Goal: Information Seeking & Learning: Learn about a topic

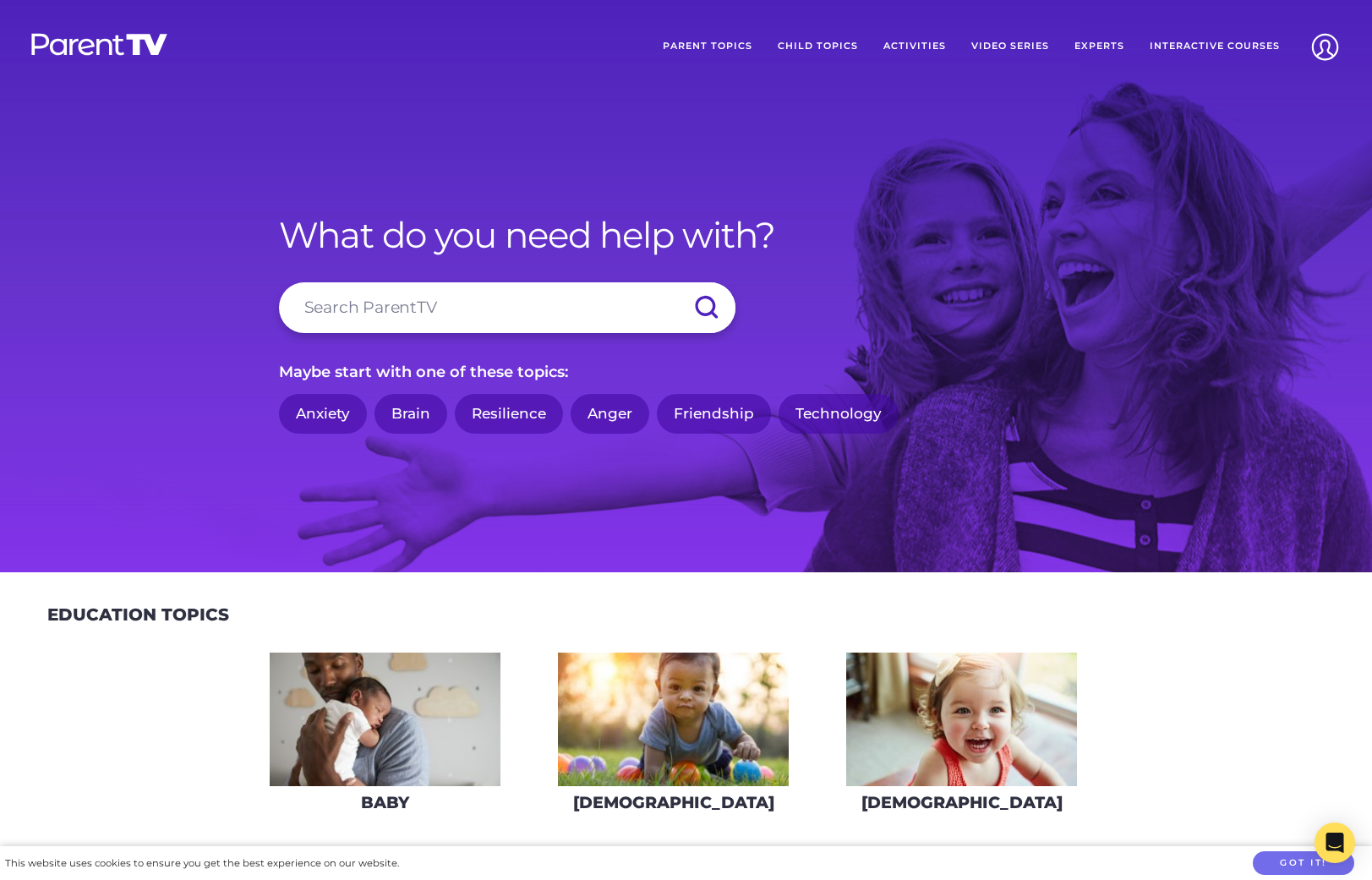
click at [423, 301] on input "search" at bounding box center [507, 308] width 456 height 51
type input "divorce"
click at [676, 282] on input "submit" at bounding box center [706, 308] width 60 height 51
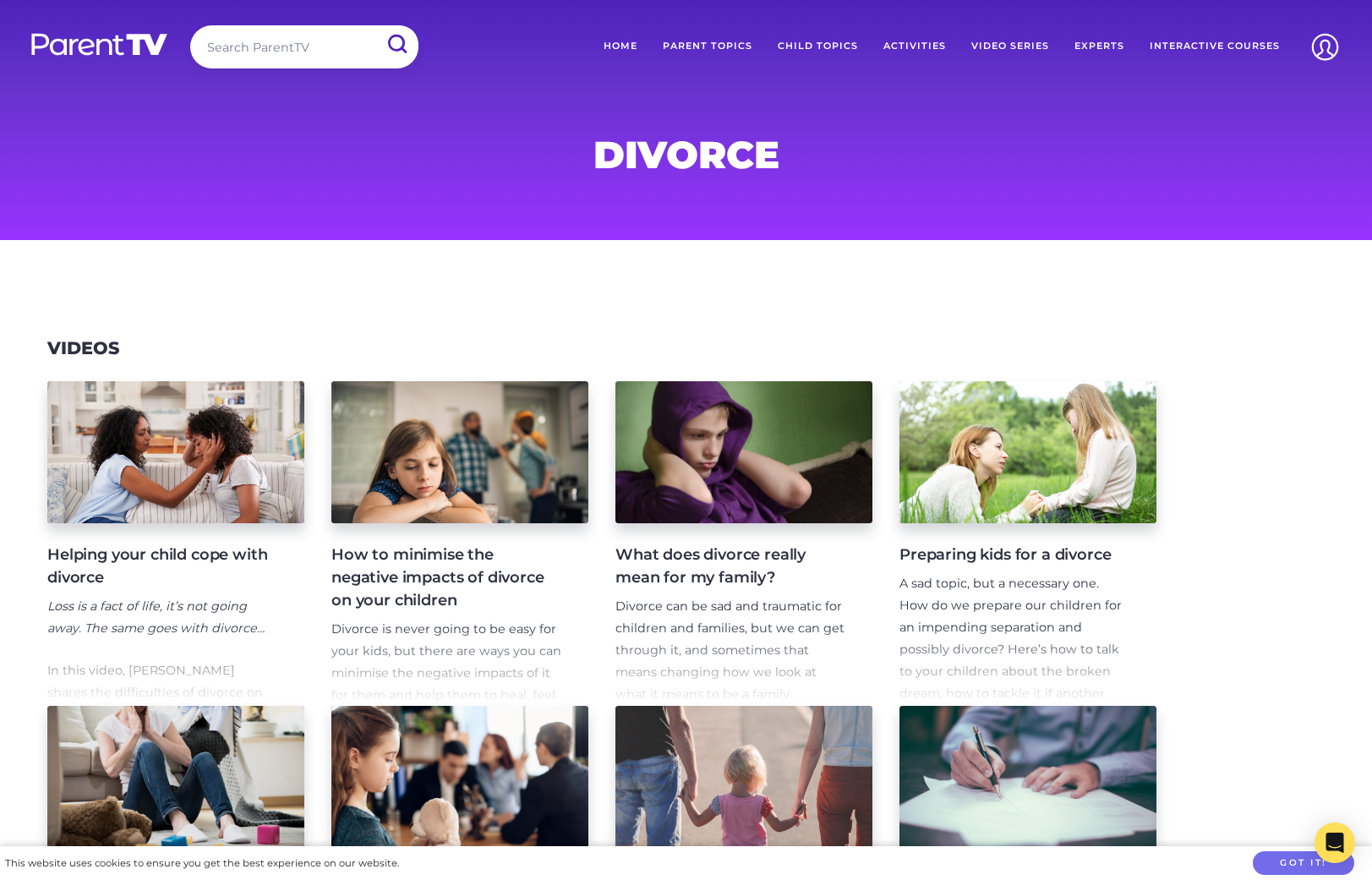
click at [279, 45] on input "search" at bounding box center [304, 47] width 228 height 43
type input "[MEDICAL_DATA]"
click at [374, 26] on input "submit" at bounding box center [396, 44] width 44 height 38
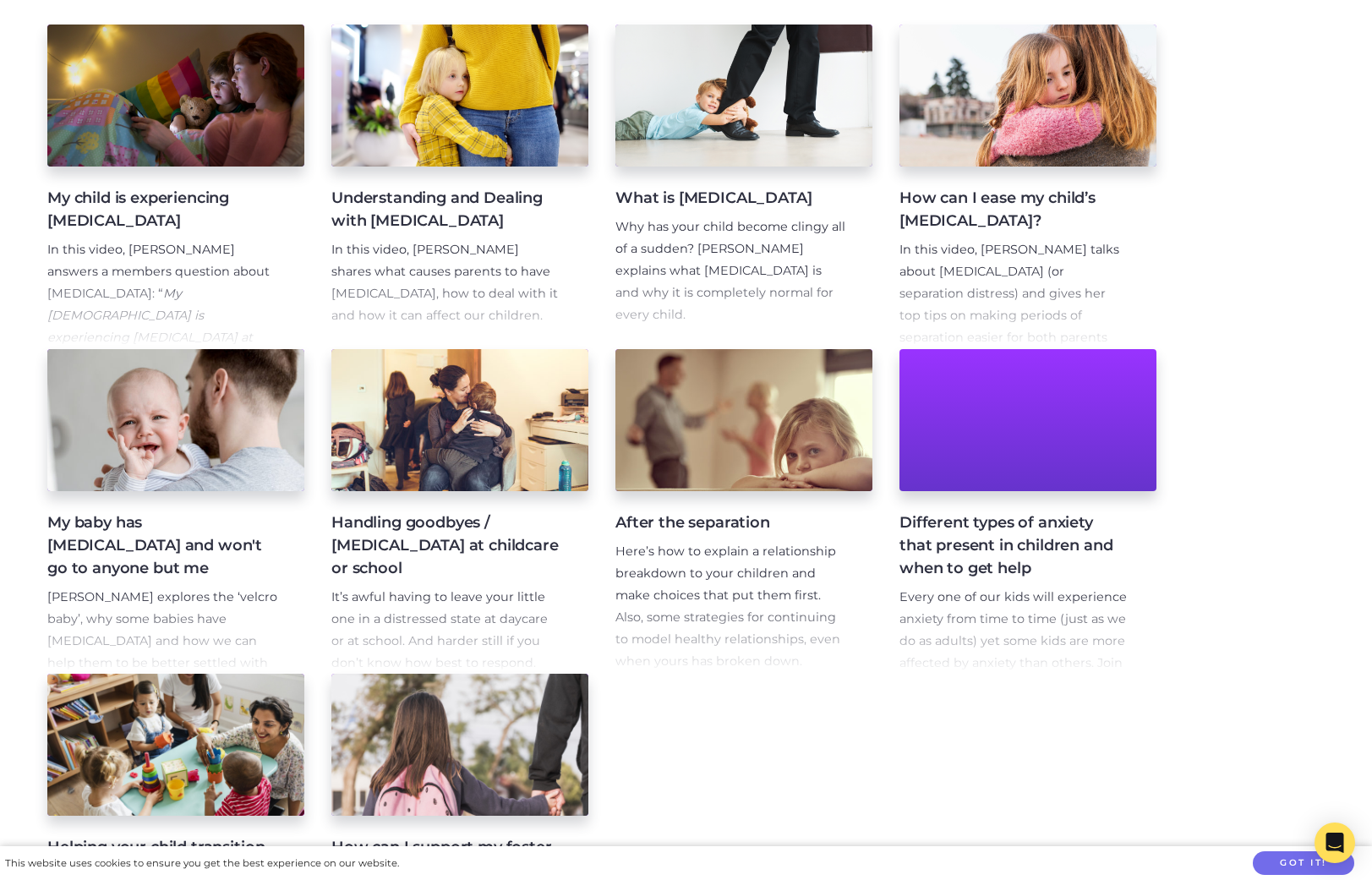
scroll to position [349, 0]
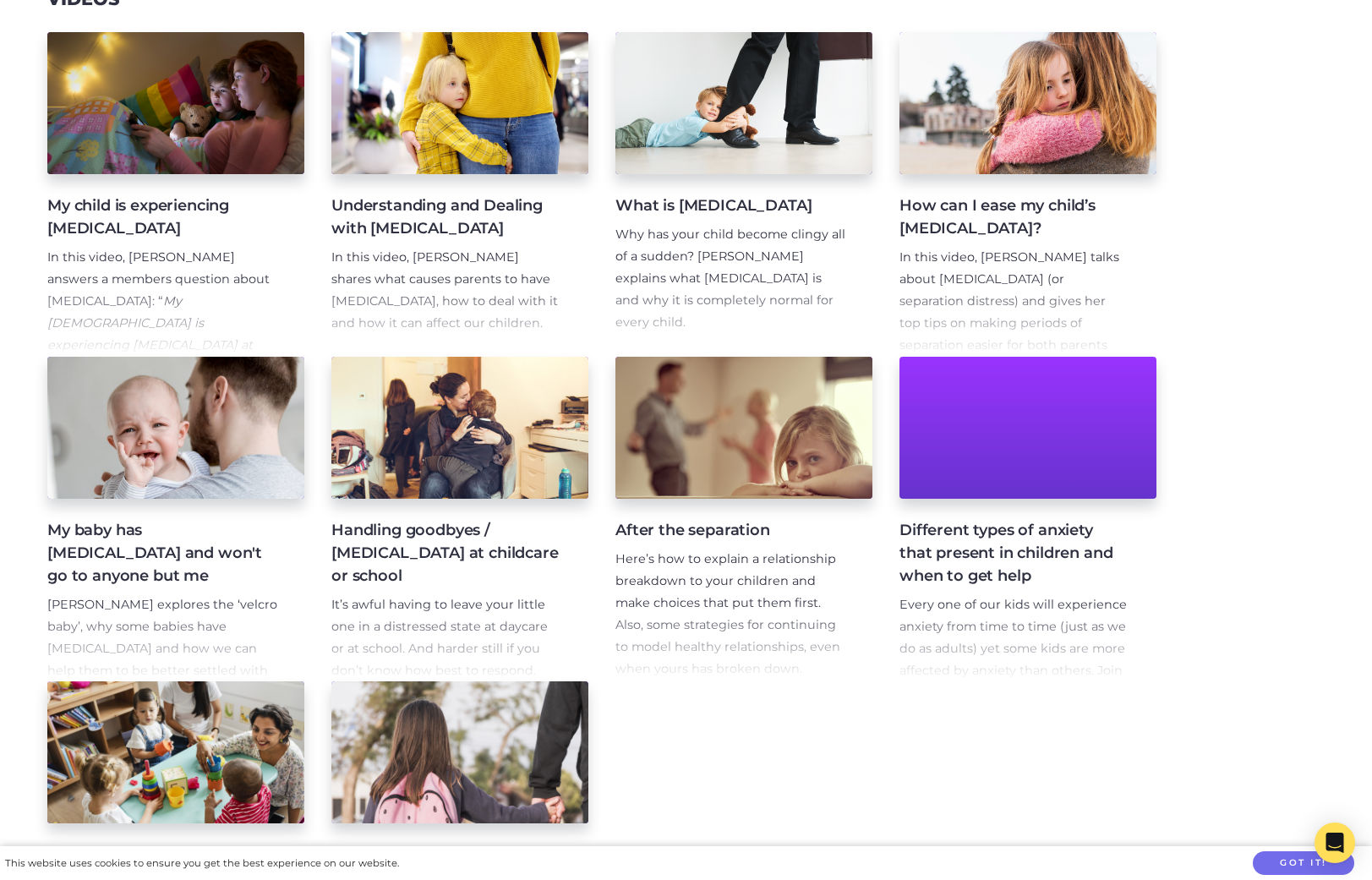
click at [1016, 211] on h4 "How can I ease my child’s [MEDICAL_DATA]?" at bounding box center [1014, 218] width 230 height 46
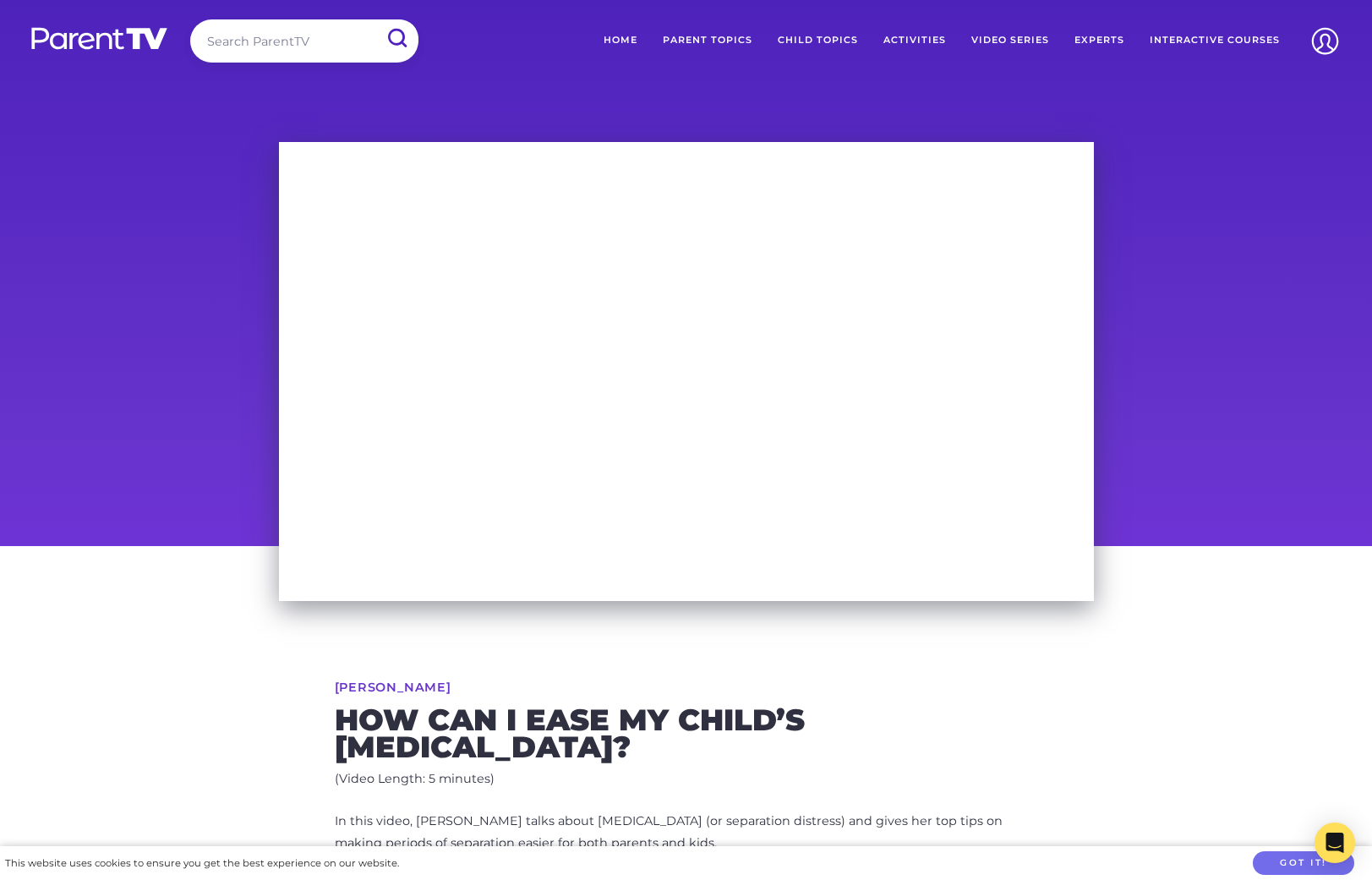
scroll to position [1, 0]
